Goal: Information Seeking & Learning: Check status

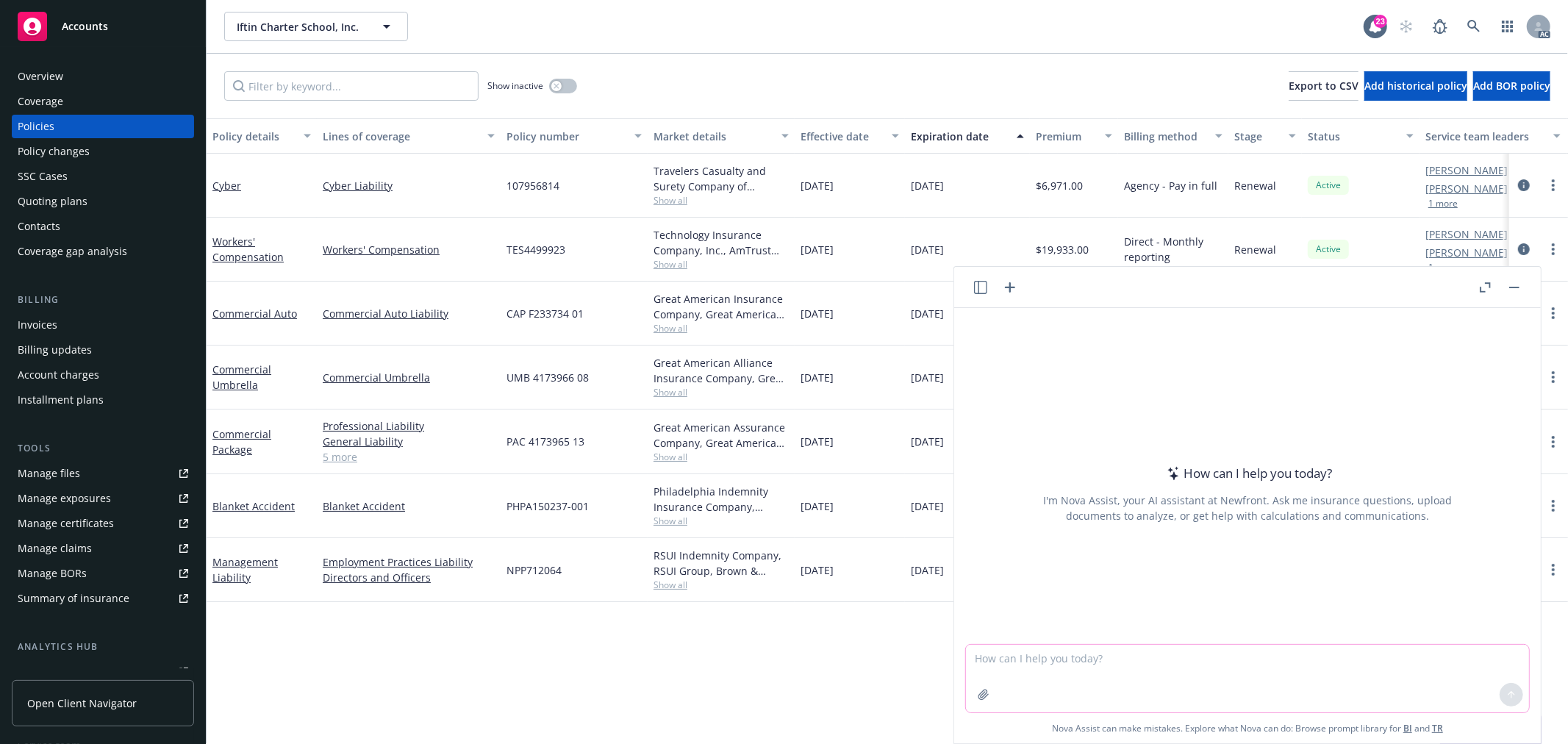
drag, startPoint x: 1280, startPoint y: 679, endPoint x: 1288, endPoint y: 671, distance: 11.3
click at [1288, 673] on textarea at bounding box center [1247, 678] width 564 height 68
type textarea "Please refine my wordings."
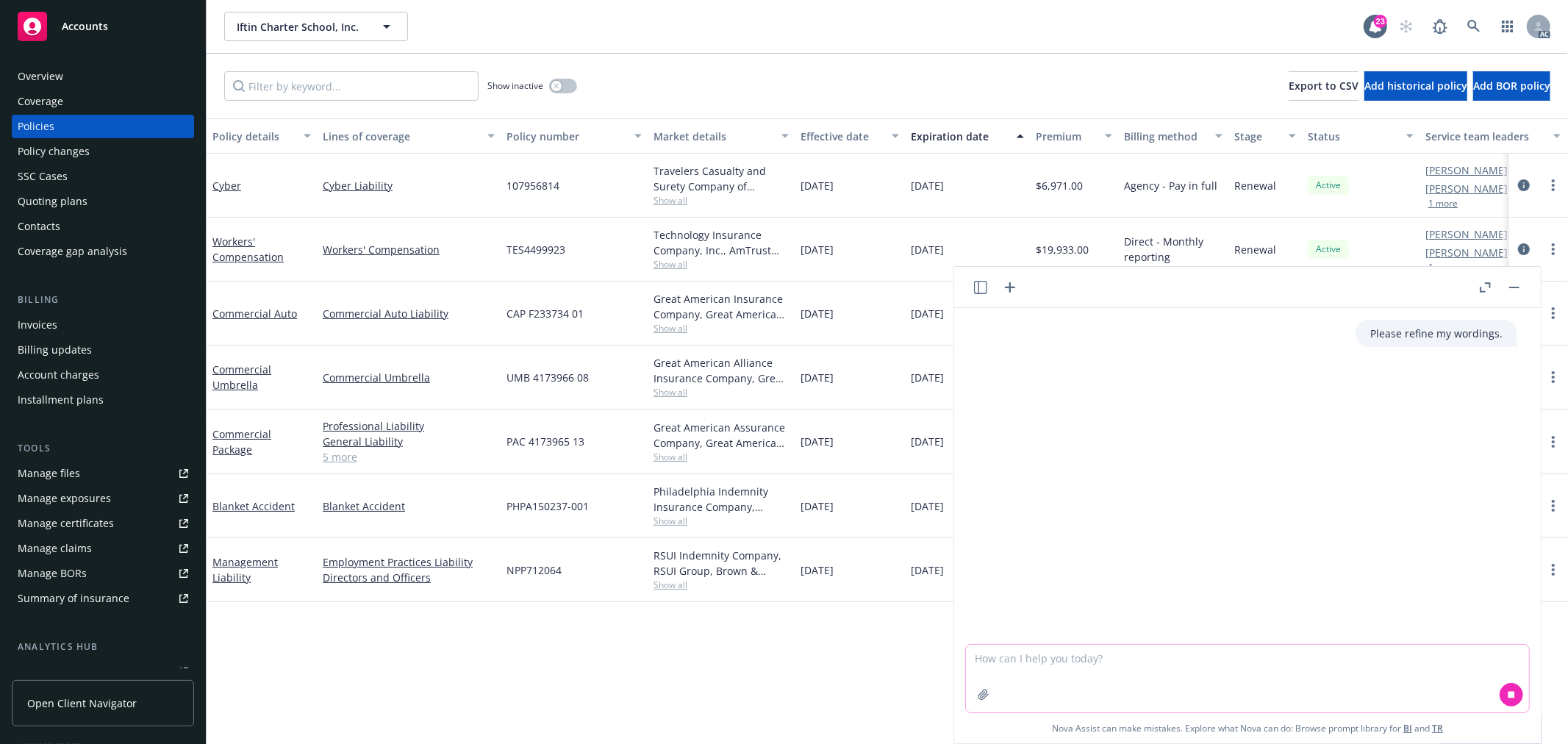
paste textarea "I sent an email and Indio to the insured for Indio apps/info needed on 8/19 for…"
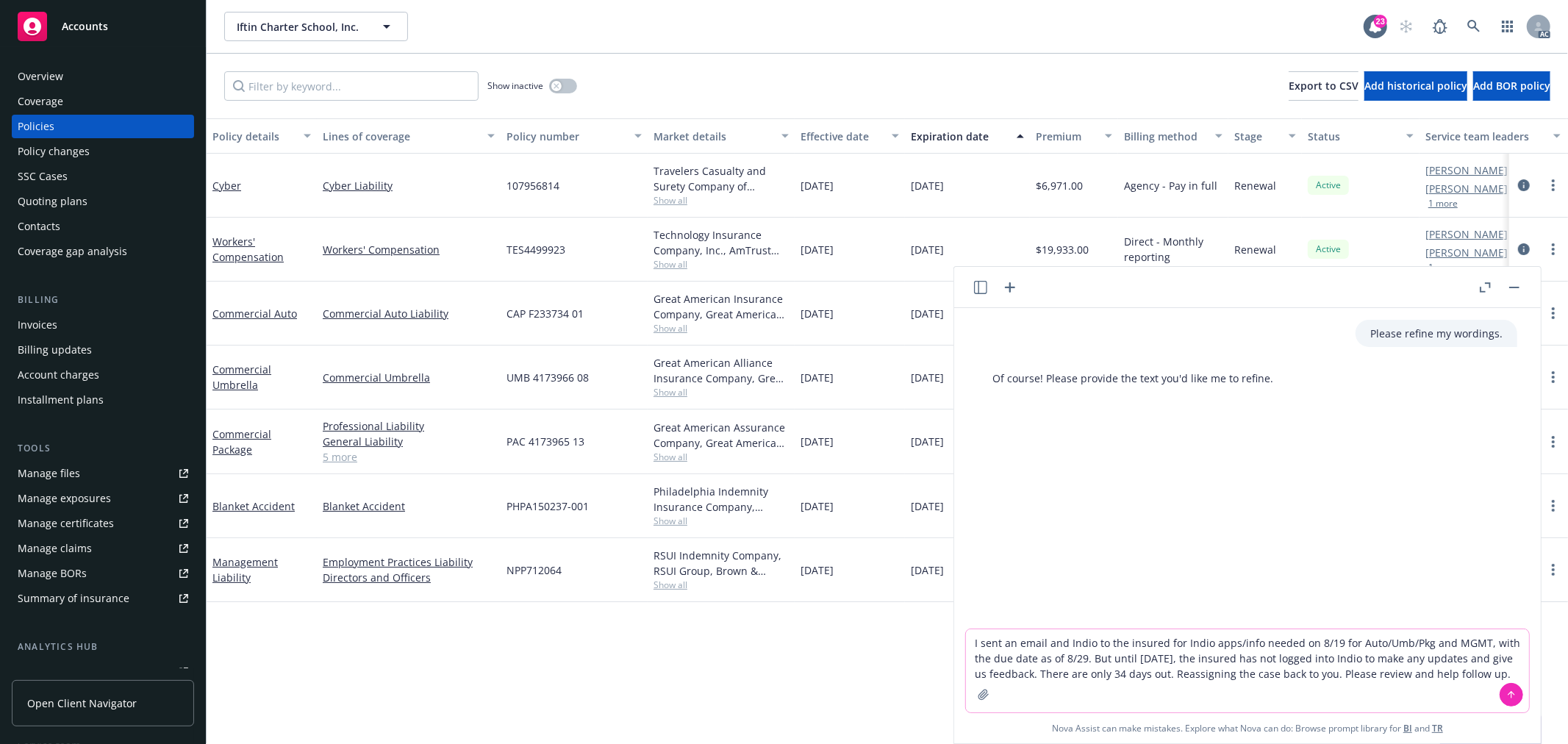
type textarea "I sent an email and Indio to the insured for Indio apps/info needed on 8/19 for…"
click at [1507, 695] on icon at bounding box center [1511, 694] width 10 height 10
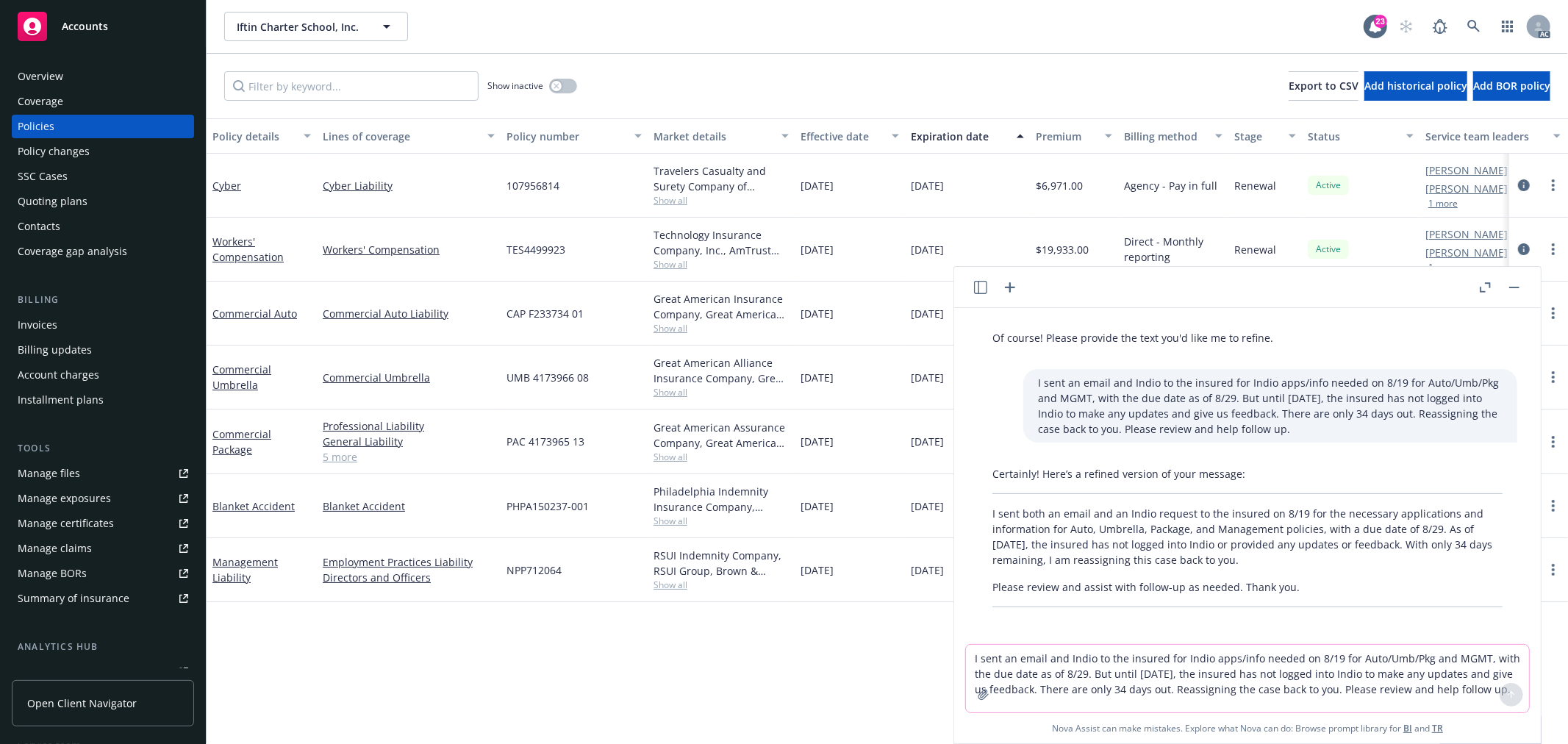
scroll to position [45, 0]
click at [1280, 540] on p "I sent both an email and an Indio request to the insured on 8/19 for the necess…" at bounding box center [1247, 532] width 510 height 62
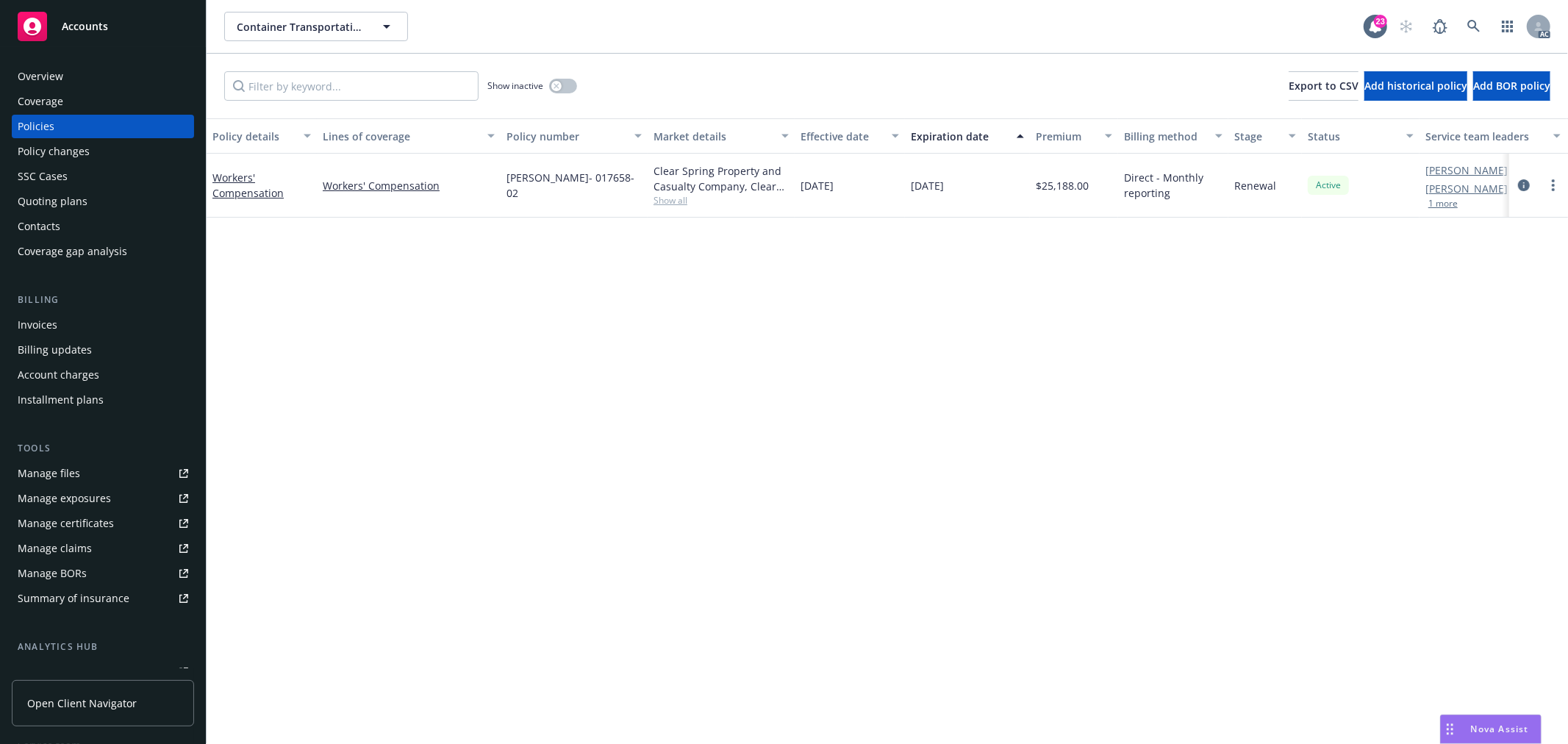
click at [674, 206] on span "Show all" at bounding box center [722, 200] width 135 height 13
click at [986, 313] on div "Policy details Lines of coverage Policy number Market details Effective date Ex…" at bounding box center [887, 431] width 1361 height 625
click at [553, 85] on icon "button" at bounding box center [556, 86] width 6 height 5
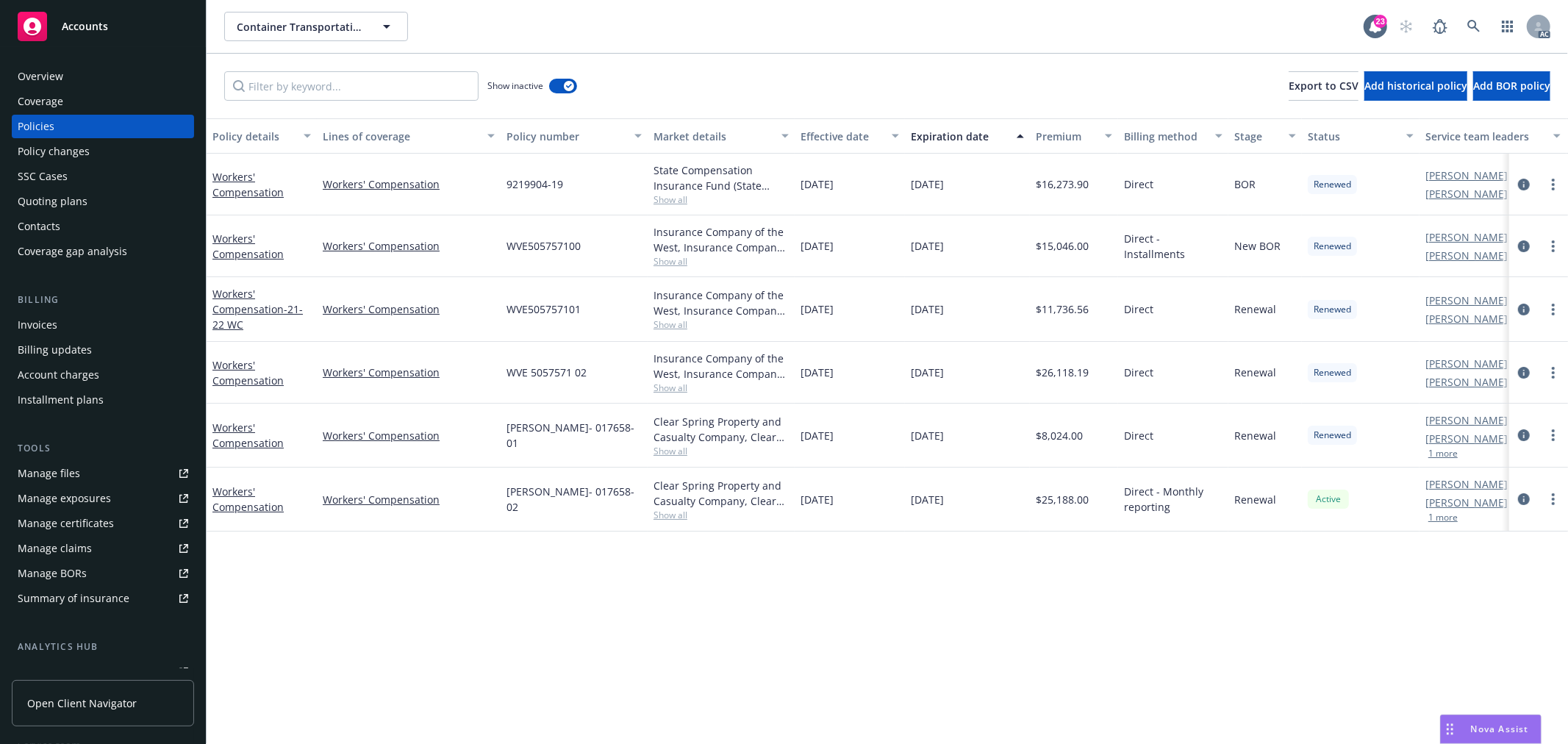
click at [973, 138] on div "Expiration date" at bounding box center [959, 137] width 97 height 16
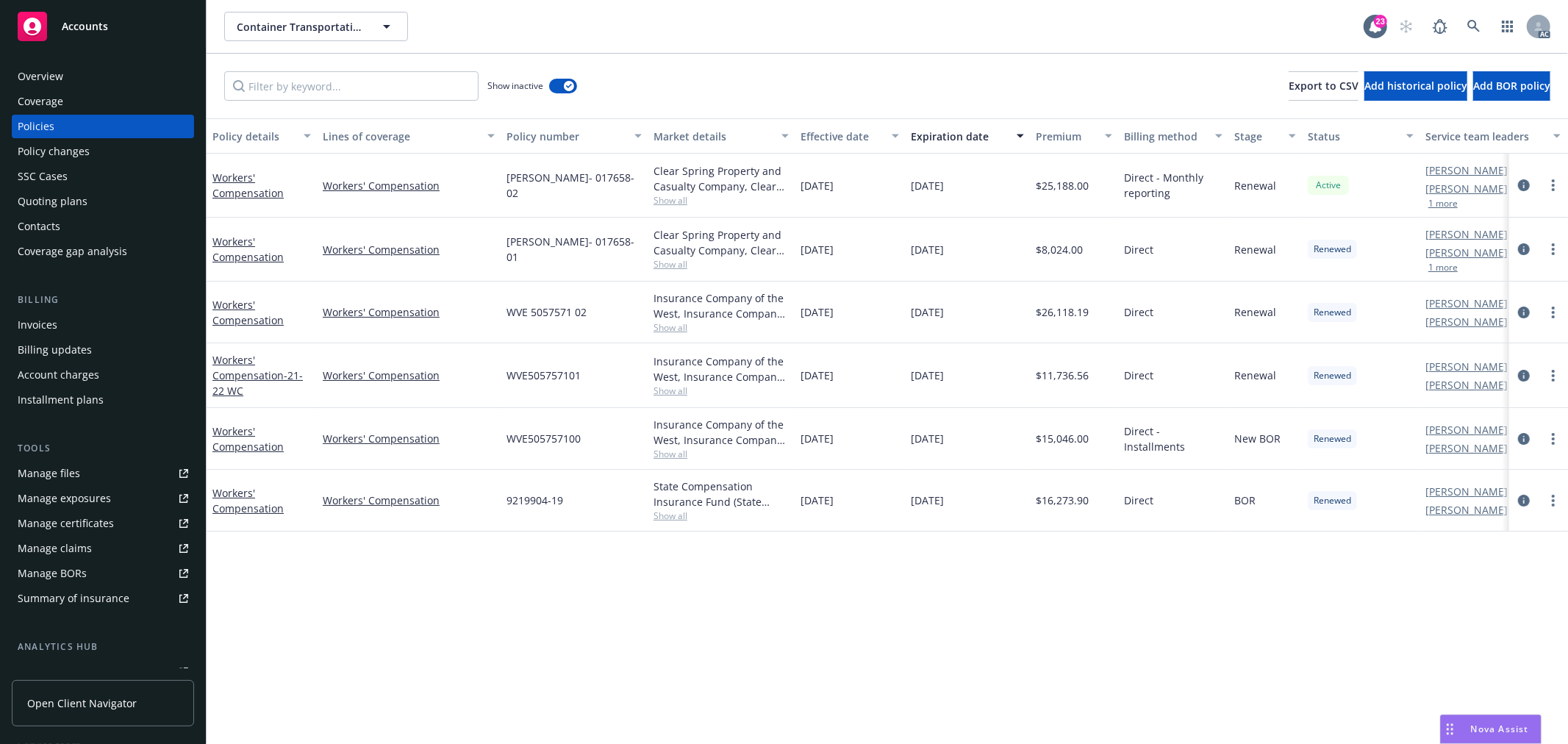
click at [674, 267] on span "Show all" at bounding box center [722, 264] width 135 height 13
click at [756, 622] on div "Policy details Lines of coverage Policy number Market details Effective date Ex…" at bounding box center [887, 431] width 1361 height 625
click at [678, 328] on span "Show all" at bounding box center [722, 328] width 135 height 13
drag, startPoint x: 501, startPoint y: 619, endPoint x: 513, endPoint y: 593, distance: 28.6
click at [501, 619] on div "Policy details Lines of coverage Policy number Market details Effective date Ex…" at bounding box center [887, 431] width 1361 height 625
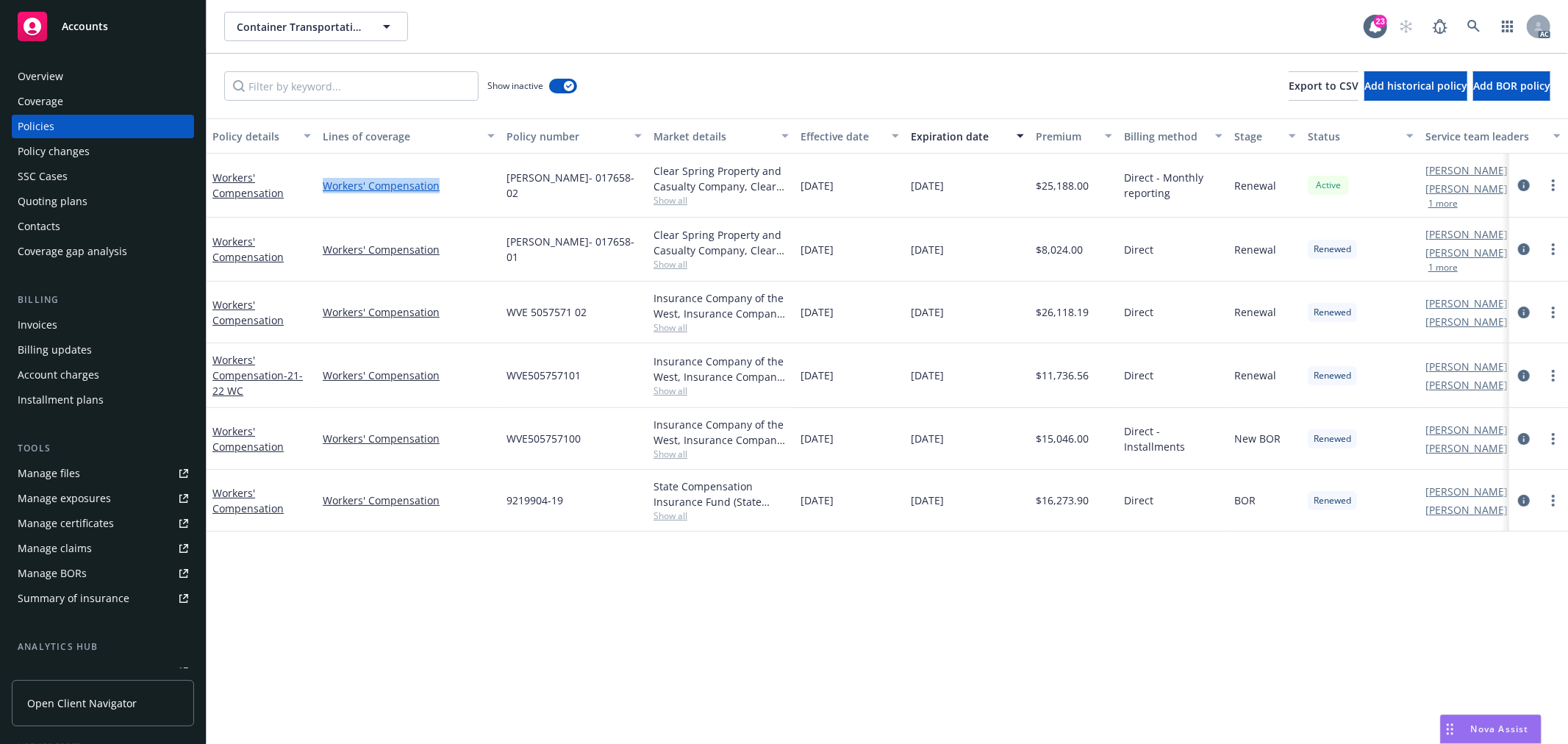
drag, startPoint x: 451, startPoint y: 186, endPoint x: 325, endPoint y: 186, distance: 126.0
click at [325, 186] on link "Workers' Compensation" at bounding box center [409, 185] width 172 height 16
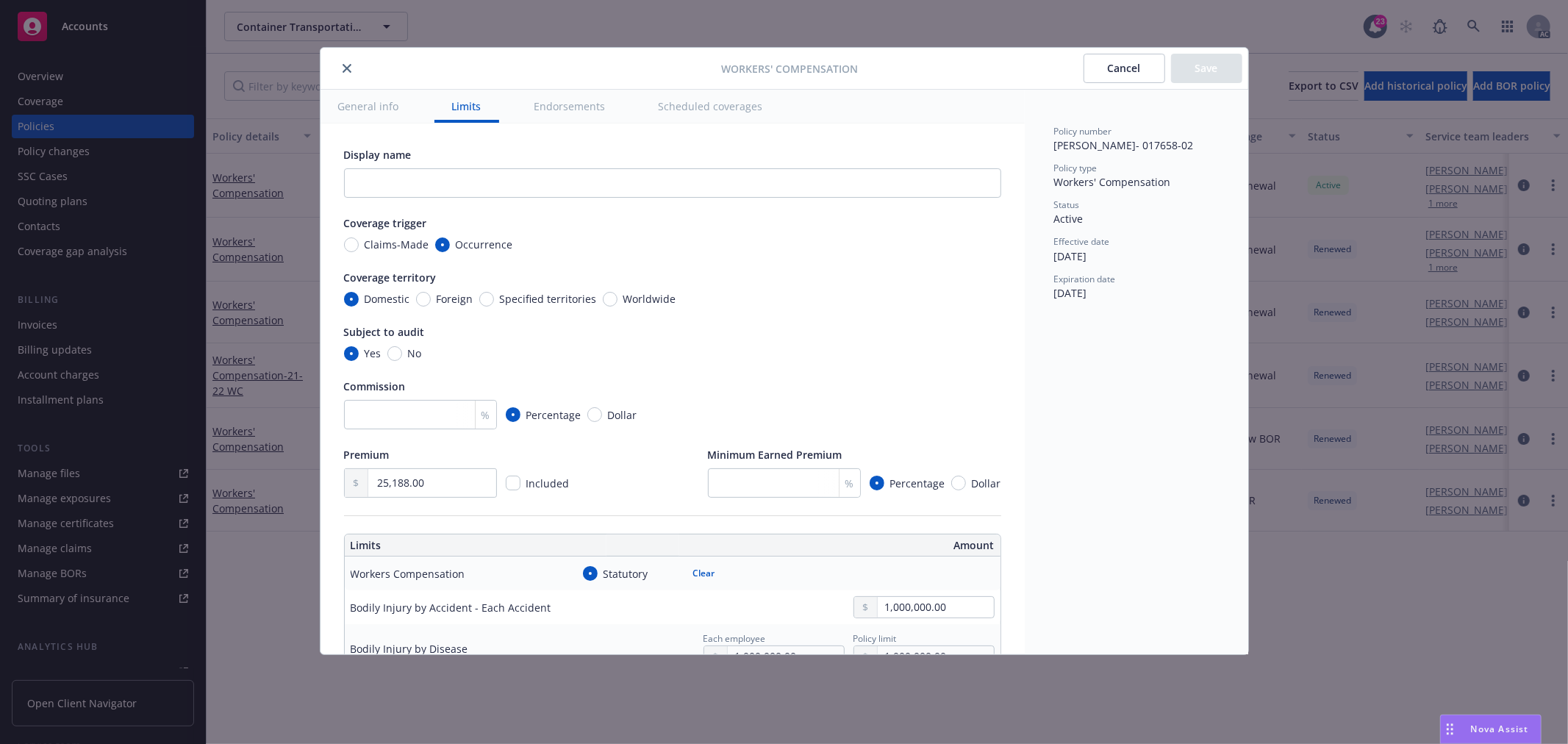
click at [1121, 69] on button "Cancel" at bounding box center [1125, 68] width 82 height 29
